Goal: Information Seeking & Learning: Find specific fact

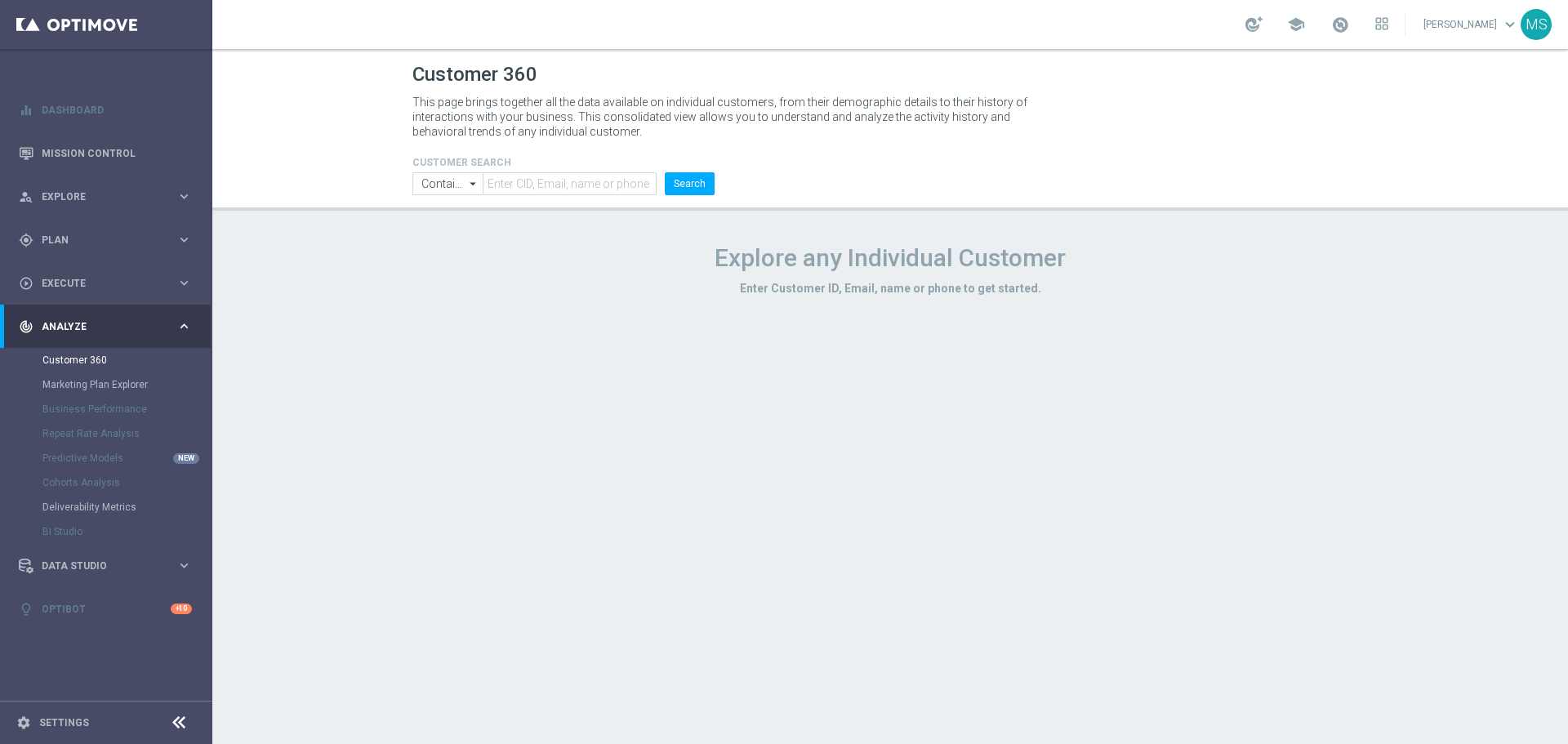
click at [556, 170] on form "CUSTOMER SEARCH Contains Contains arrow_drop_down Show Selected 0 of NaN Contai…" at bounding box center [563, 176] width 303 height 39
click at [584, 184] on input "text" at bounding box center [570, 183] width 174 height 22
paste input "1014111"
type input "1014111"
click at [699, 186] on button "Search" at bounding box center [689, 183] width 49 height 22
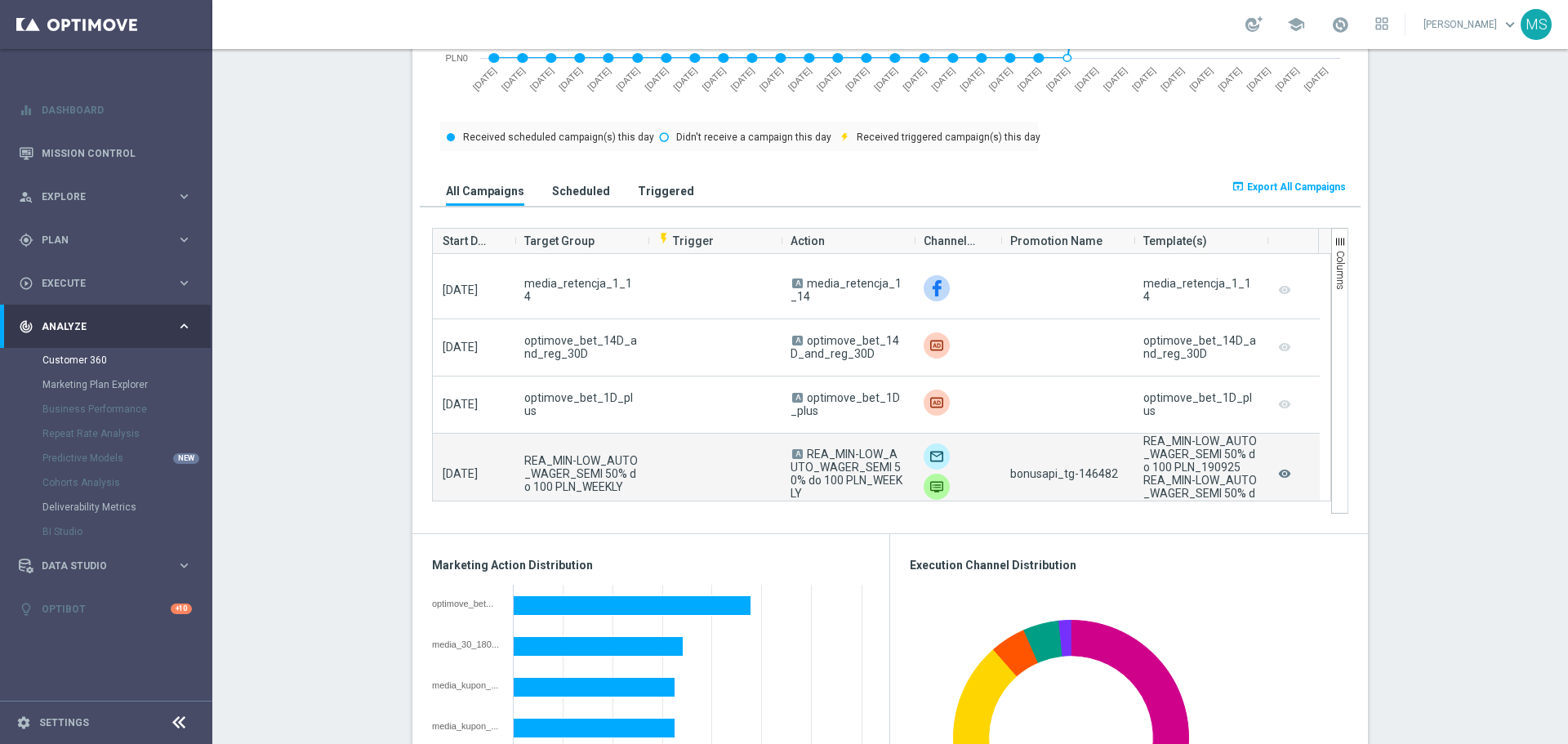
scroll to position [245, 0]
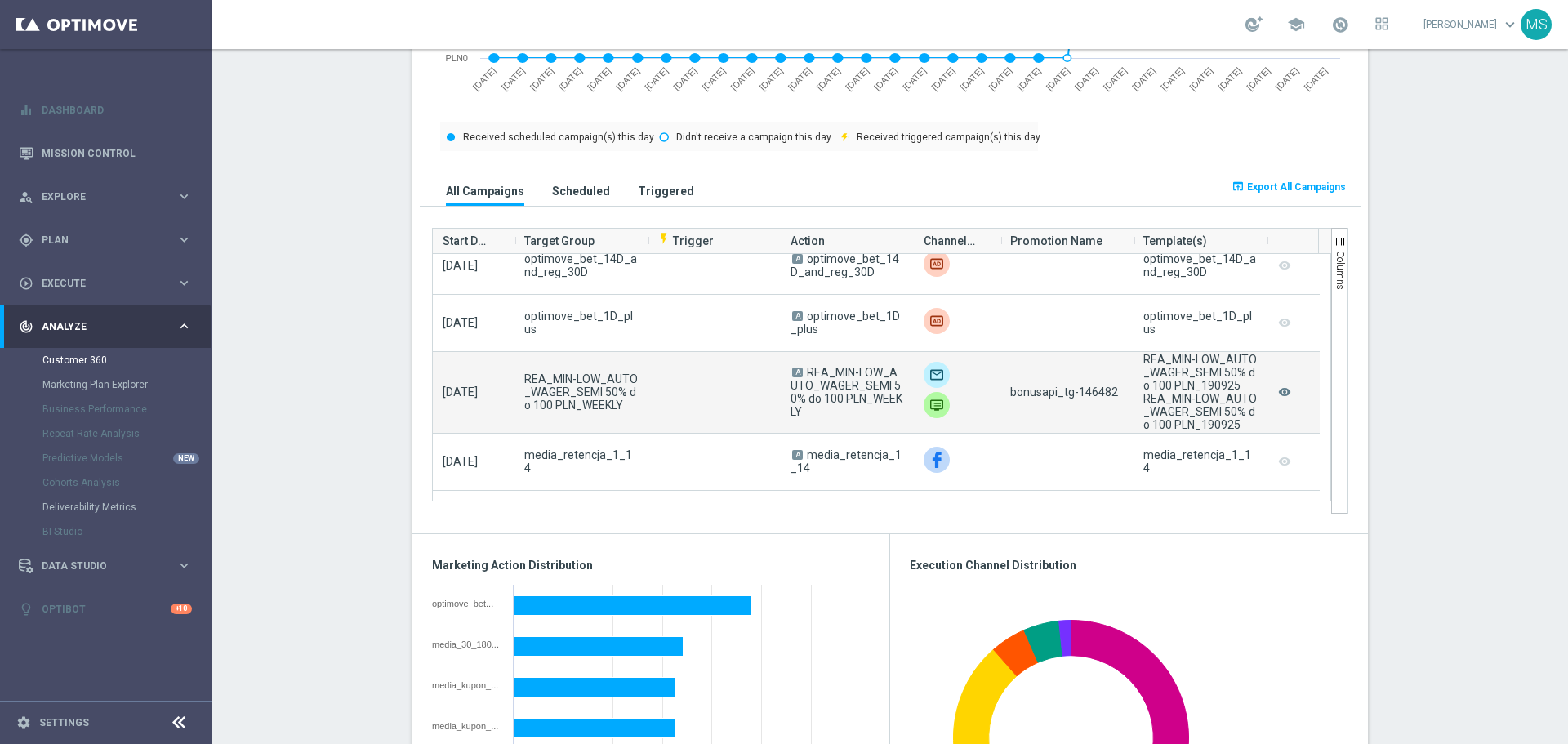
click at [1086, 393] on span "bonusapi_tg-146482" at bounding box center [1064, 391] width 108 height 13
click at [1087, 393] on span "bonusapi_tg-146482" at bounding box center [1064, 391] width 108 height 13
copy span "146482"
drag, startPoint x: 866, startPoint y: 418, endPoint x: 803, endPoint y: 374, distance: 76.8
click at [803, 374] on span "A REA_MIN-LOW_AUTO_WAGER_SEMI 50% do 100 PLN_WEEKLY" at bounding box center [847, 391] width 113 height 52
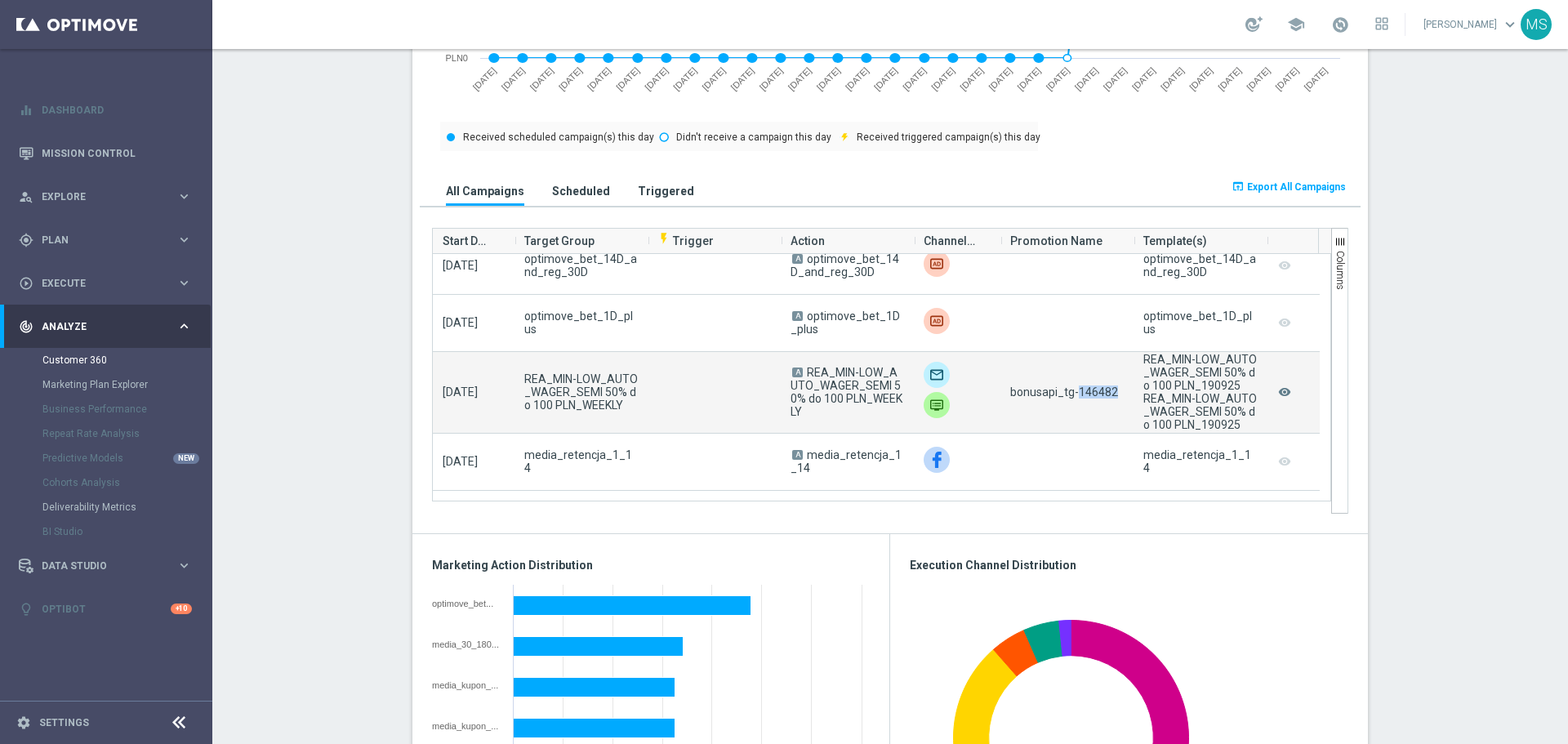
copy span "REA_MIN-LOW_AUTO_WAGER_SEMI 50% do 100 PLN_WEEKLY"
